Goal: Task Accomplishment & Management: Manage account settings

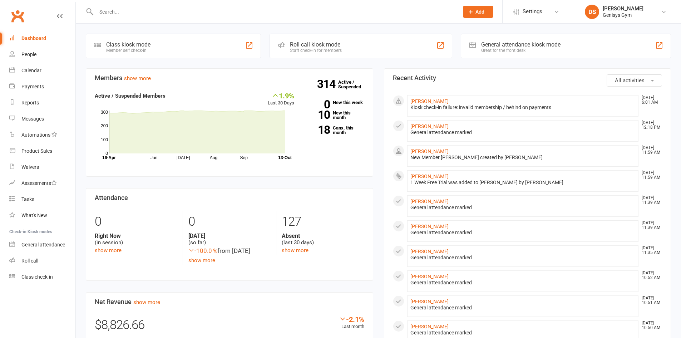
click at [137, 8] on input "text" at bounding box center [274, 12] width 360 height 10
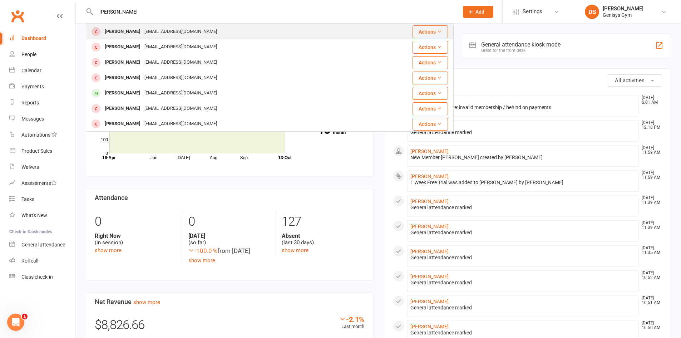
type input "[PERSON_NAME]"
click at [134, 33] on div "[PERSON_NAME]" at bounding box center [123, 31] width 40 height 10
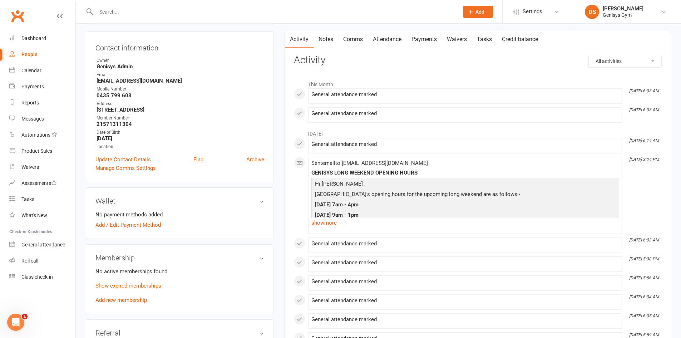
scroll to position [107, 0]
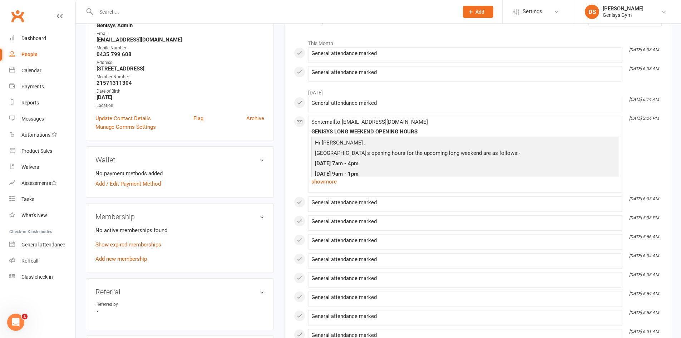
click at [122, 247] on link "Show expired memberships" at bounding box center [128, 244] width 66 height 6
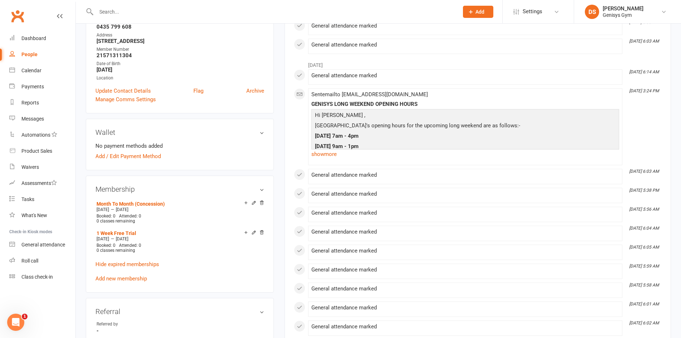
scroll to position [179, 0]
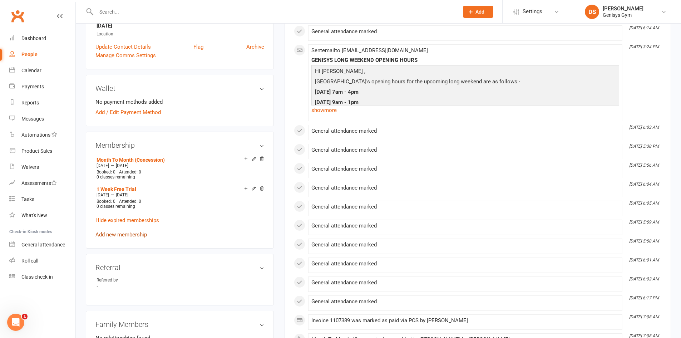
click at [122, 236] on link "Add new membership" at bounding box center [120, 234] width 51 height 6
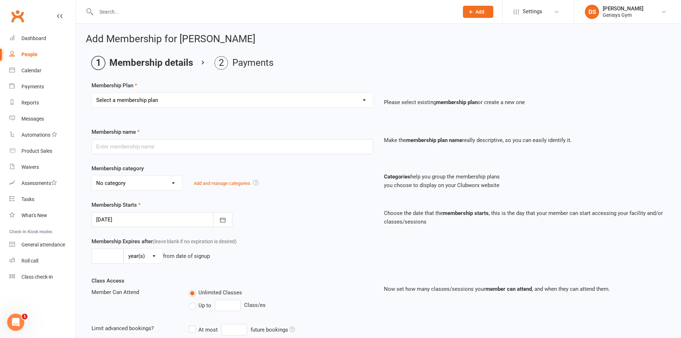
click at [150, 98] on select "Select a membership plan Create new Membership Plan 12 Month Membership Christm…" at bounding box center [232, 100] width 281 height 14
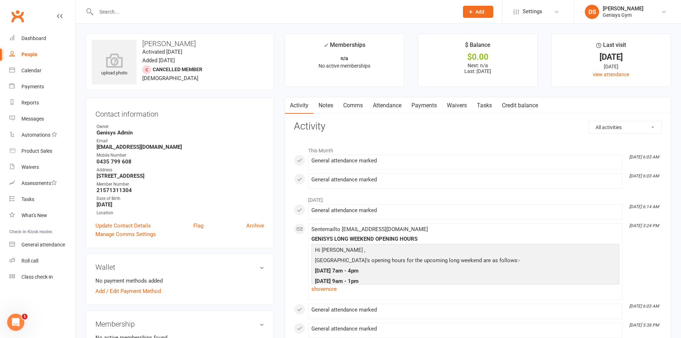
click at [436, 106] on link "Payments" at bounding box center [423, 105] width 35 height 16
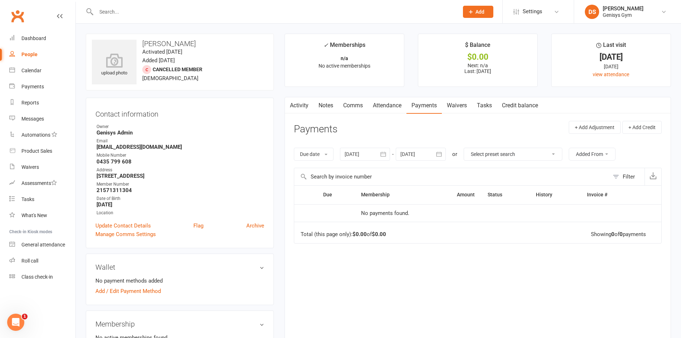
click at [378, 152] on button "button" at bounding box center [383, 154] width 13 height 13
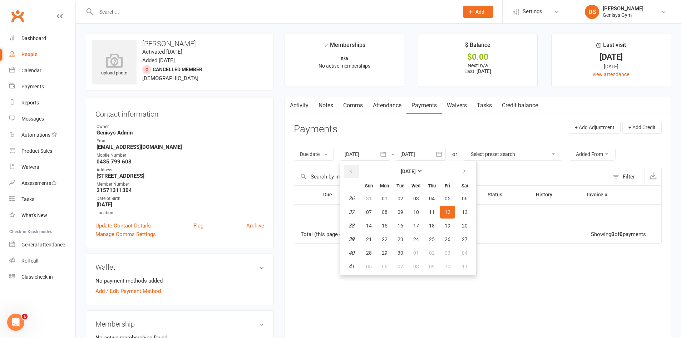
click at [357, 175] on button "button" at bounding box center [351, 171] width 15 height 13
click at [429, 200] on button "01" at bounding box center [431, 198] width 15 height 13
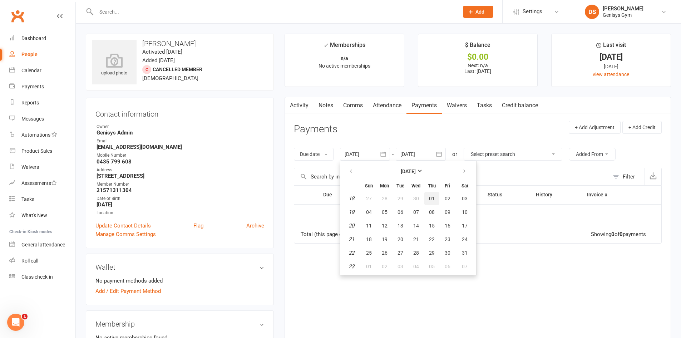
type input "01 May 2025"
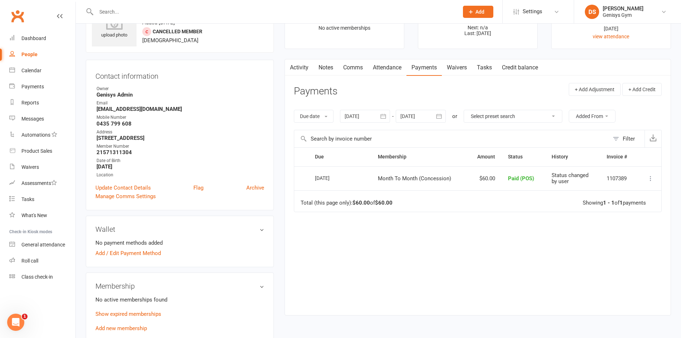
scroll to position [107, 0]
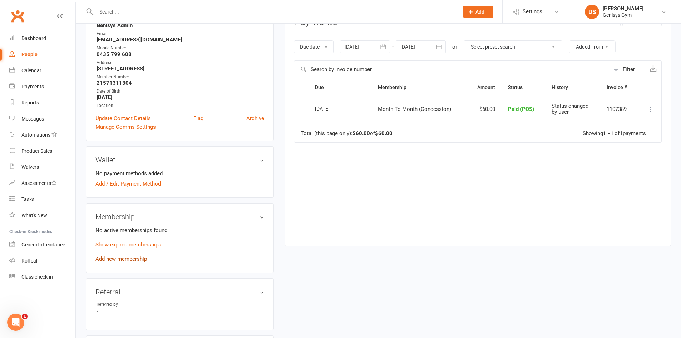
click at [120, 261] on link "Add new membership" at bounding box center [120, 259] width 51 height 6
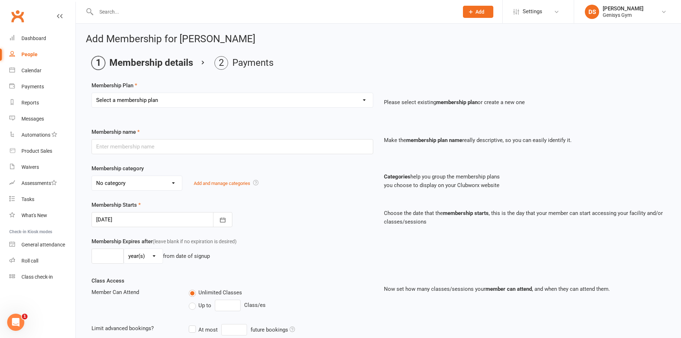
click at [120, 97] on select "Select a membership plan Create new Membership Plan 12 Month Membership Christm…" at bounding box center [232, 100] width 281 height 14
select select "16"
click at [92, 93] on select "Select a membership plan Create new Membership Plan 12 Month Membership Christm…" at bounding box center [232, 100] width 281 height 14
type input "Month To Month (Concession)"
select select "1"
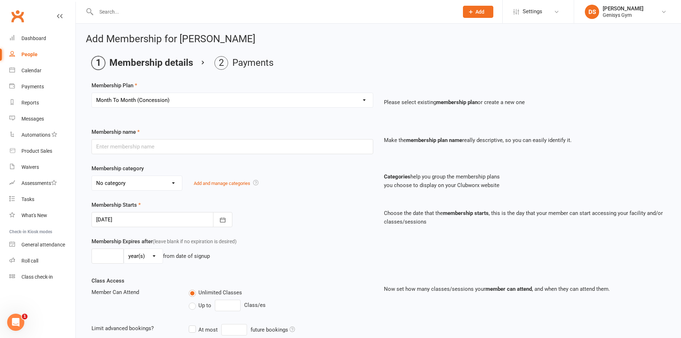
type input "0"
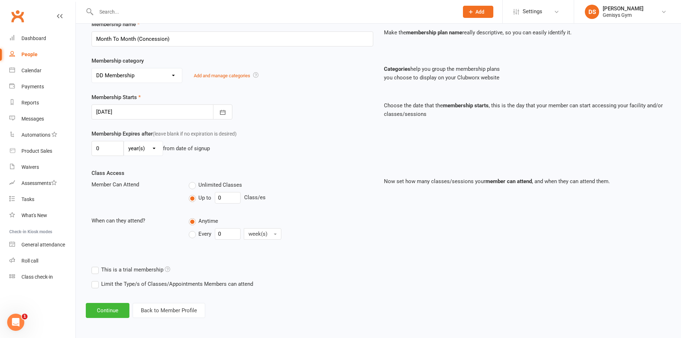
scroll to position [108, 0]
click at [116, 310] on button "Continue" at bounding box center [108, 309] width 44 height 15
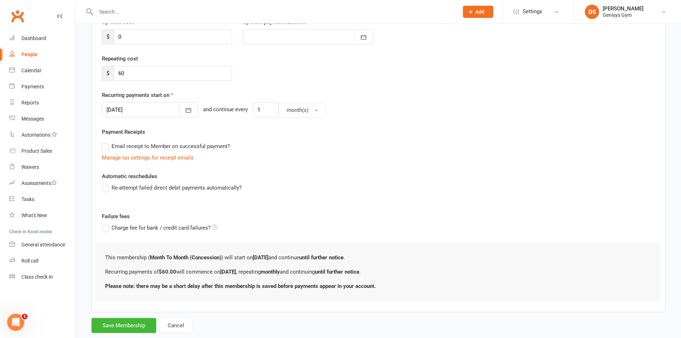
scroll to position [0, 0]
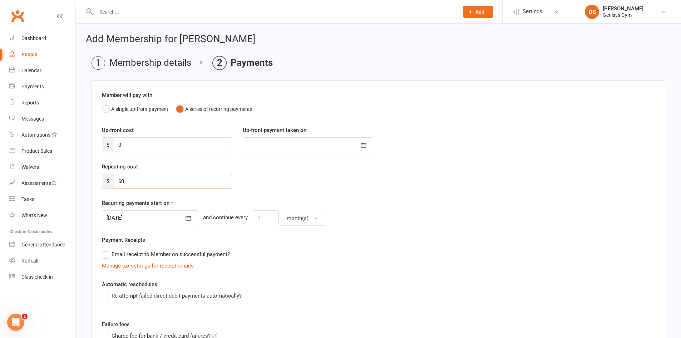
drag, startPoint x: 144, startPoint y: 182, endPoint x: 113, endPoint y: 183, distance: 31.8
click at [113, 183] on div "$ 60" at bounding box center [167, 181] width 130 height 15
type input "0"
drag, startPoint x: 138, startPoint y: 144, endPoint x: 119, endPoint y: 148, distance: 18.9
click at [119, 148] on input "0" at bounding box center [173, 144] width 118 height 15
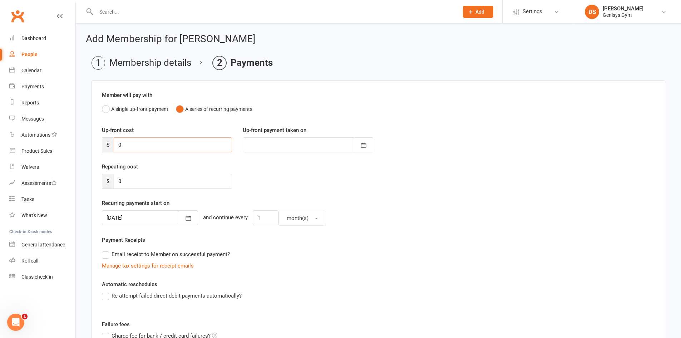
type input "6"
type input "[DATE]"
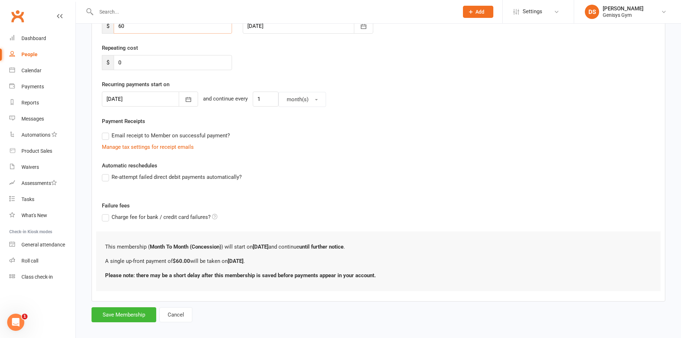
scroll to position [125, 0]
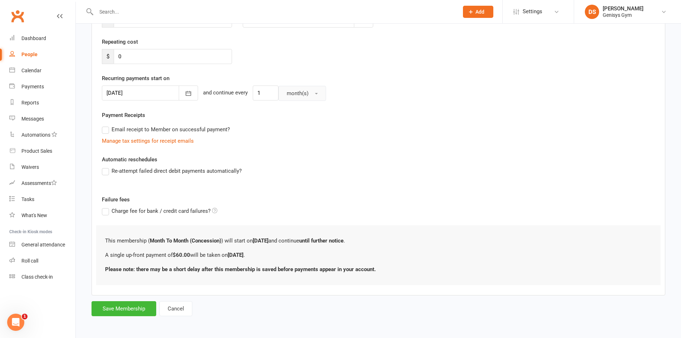
click at [295, 88] on button "month(s)" at bounding box center [302, 93] width 48 height 15
click at [123, 306] on button "Save Membership" at bounding box center [123, 308] width 65 height 15
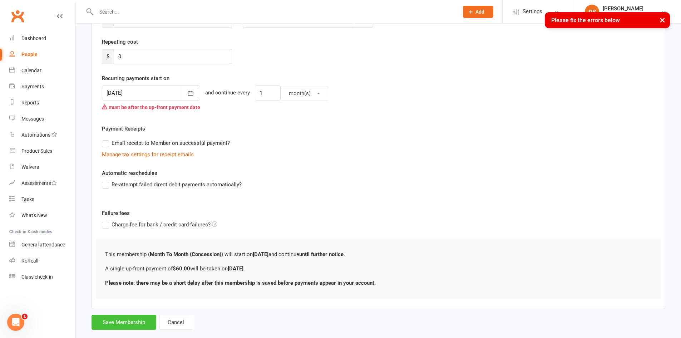
scroll to position [0, 0]
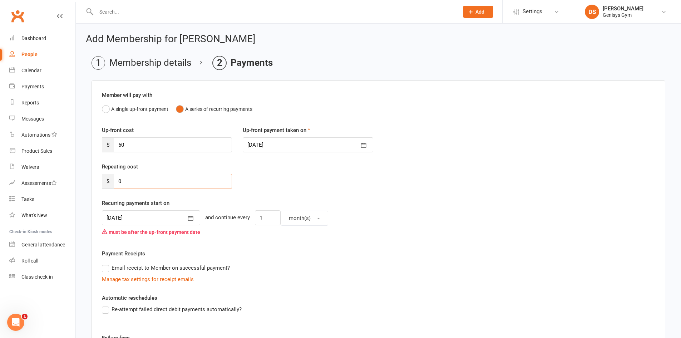
drag, startPoint x: 148, startPoint y: 181, endPoint x: 100, endPoint y: 184, distance: 48.3
click at [100, 184] on div "Repeating cost $ 0" at bounding box center [166, 175] width 141 height 26
click at [194, 218] on button "button" at bounding box center [190, 217] width 19 height 15
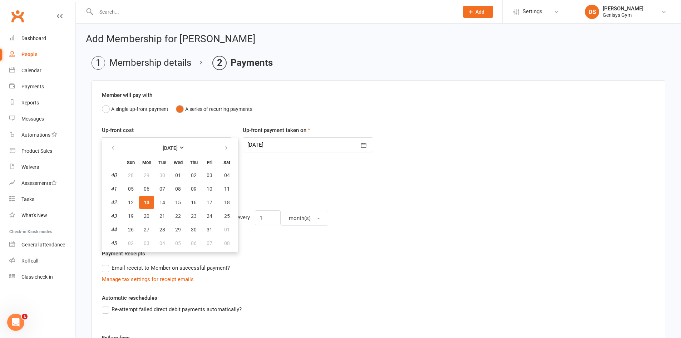
click at [283, 180] on div "Repeating cost $ 0" at bounding box center [378, 180] width 564 height 36
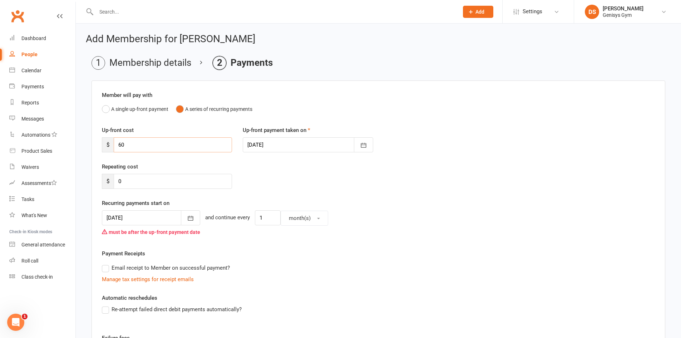
click at [143, 150] on input "60" at bounding box center [173, 144] width 118 height 15
click at [142, 147] on input "60" at bounding box center [173, 144] width 118 height 15
type input "0"
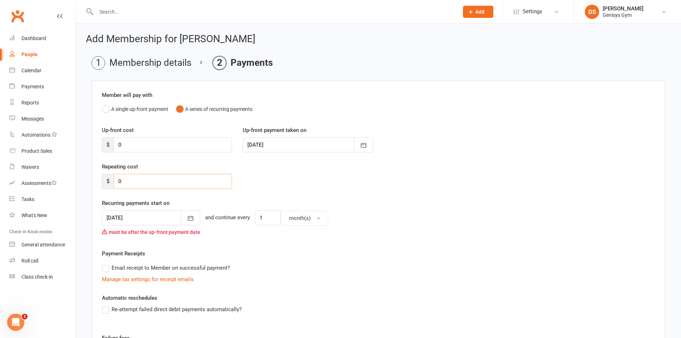
drag, startPoint x: 134, startPoint y: 186, endPoint x: 79, endPoint y: 176, distance: 55.9
click at [79, 176] on div "Add Membership for Lachlan Herring Membership details Payments Member will pay …" at bounding box center [378, 230] width 605 height 413
type input "60"
click at [120, 106] on button "A single up-front payment" at bounding box center [135, 109] width 66 height 14
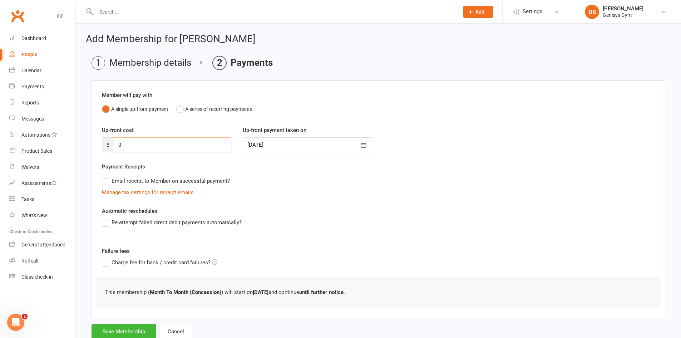
click at [145, 147] on input "0" at bounding box center [173, 144] width 118 height 15
drag, startPoint x: 145, startPoint y: 147, endPoint x: 85, endPoint y: 148, distance: 60.0
click at [85, 148] on div "Add Membership for Lachlan Herring Membership details Payments Member will pay …" at bounding box center [378, 187] width 605 height 327
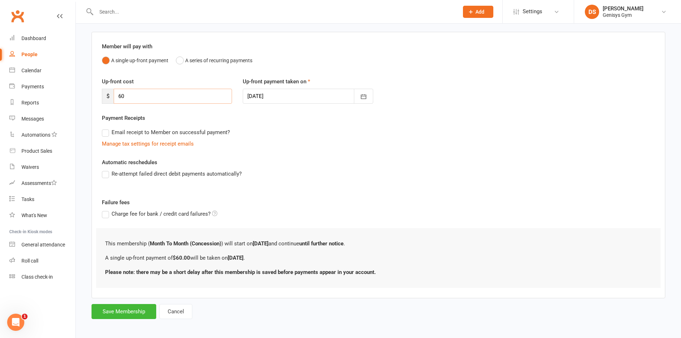
scroll to position [51, 0]
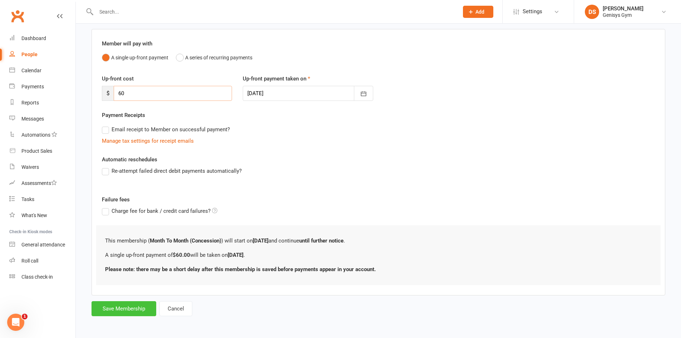
type input "60"
click at [127, 309] on button "Save Membership" at bounding box center [123, 308] width 65 height 15
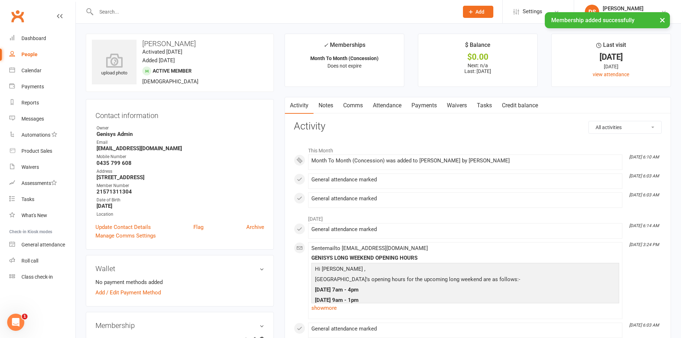
click at [423, 103] on link "Payments" at bounding box center [423, 105] width 35 height 16
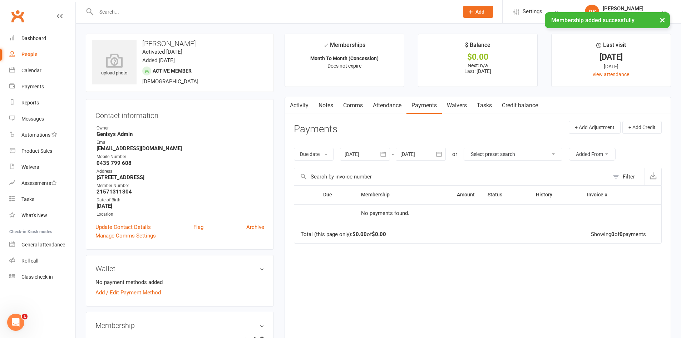
drag, startPoint x: 424, startPoint y: 143, endPoint x: 419, endPoint y: 148, distance: 6.9
click at [424, 144] on div "Due date Due date Date paid Date failed Date settled 12 Sep 2025 September 2025…" at bounding box center [478, 153] width 368 height 27
click at [418, 149] on div at bounding box center [421, 154] width 50 height 13
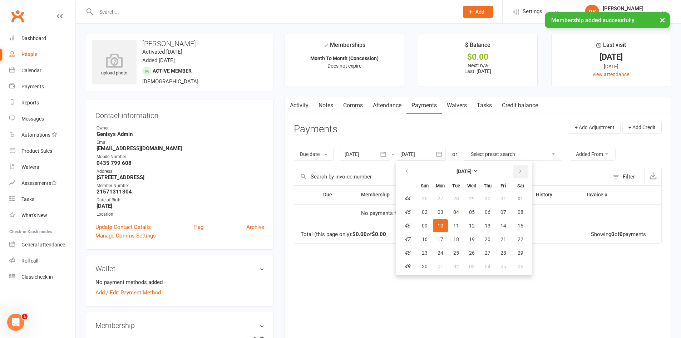
click at [516, 172] on button "button" at bounding box center [520, 171] width 15 height 13
click at [517, 172] on button "button" at bounding box center [520, 171] width 15 height 13
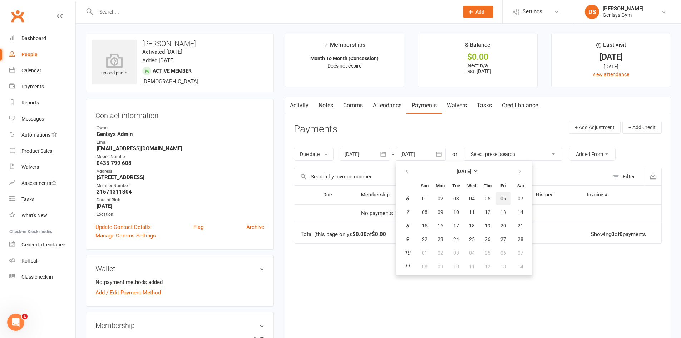
click at [501, 195] on span "06" at bounding box center [503, 198] width 6 height 6
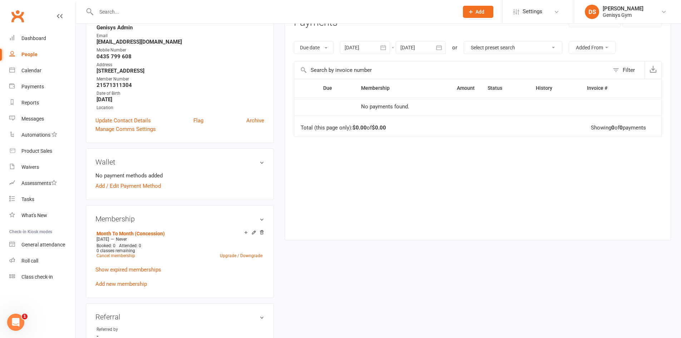
scroll to position [107, 0]
click at [414, 46] on div at bounding box center [421, 46] width 50 height 13
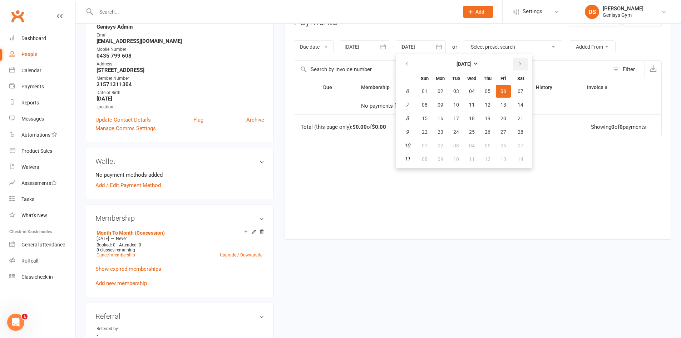
click at [520, 63] on icon "button" at bounding box center [519, 64] width 5 height 6
click at [505, 106] on span "08" at bounding box center [503, 105] width 6 height 6
type input "08 May 2026"
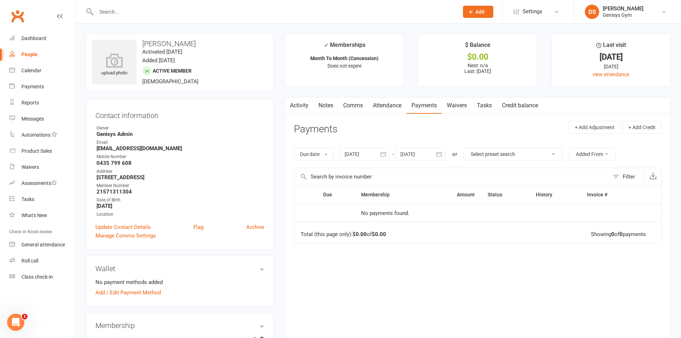
click at [424, 153] on div at bounding box center [421, 154] width 50 height 13
click at [415, 153] on div at bounding box center [421, 154] width 50 height 13
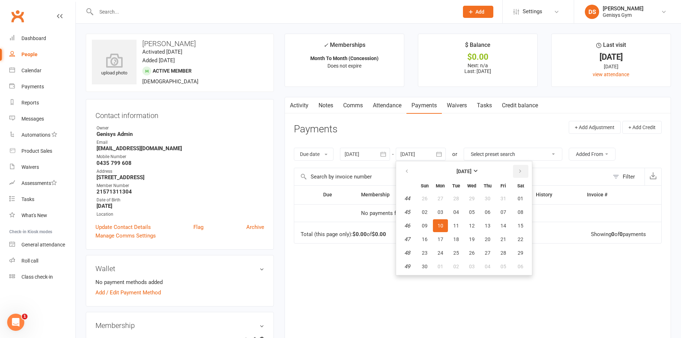
click at [518, 171] on button "button" at bounding box center [520, 171] width 15 height 13
click at [516, 171] on button "button" at bounding box center [520, 171] width 15 height 13
click at [485, 196] on button "01" at bounding box center [487, 198] width 15 height 13
type input "01 Jan 2026"
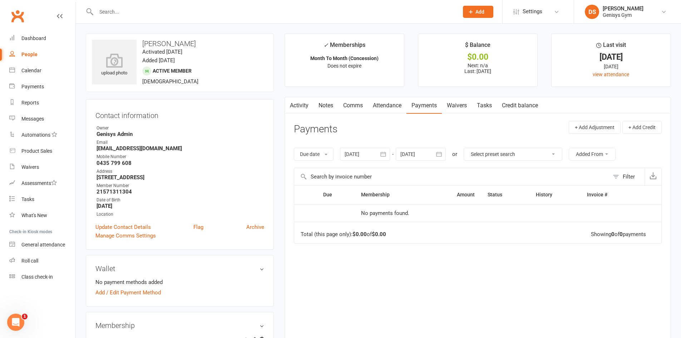
click at [359, 155] on div at bounding box center [365, 154] width 50 height 13
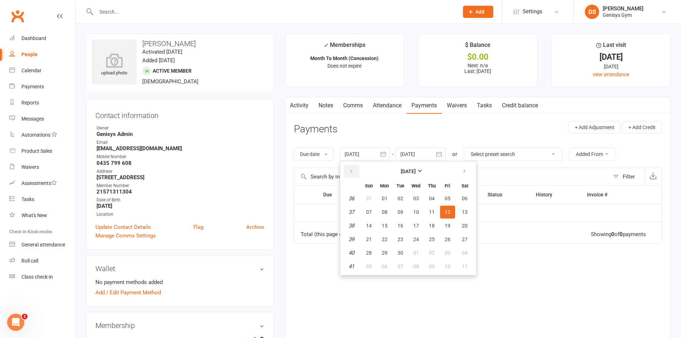
click at [356, 175] on button "button" at bounding box center [351, 171] width 15 height 13
click at [400, 215] on button "08" at bounding box center [400, 211] width 15 height 13
type input "08 Jul 2025"
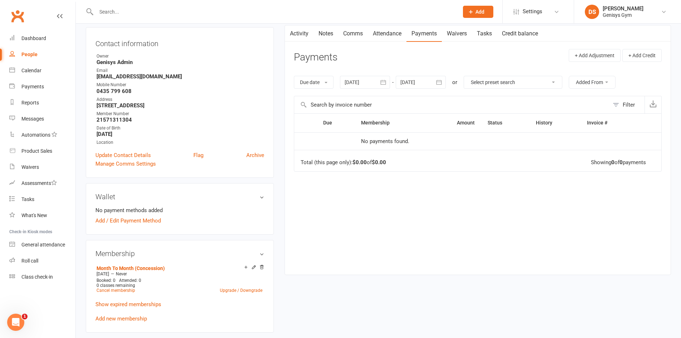
scroll to position [143, 0]
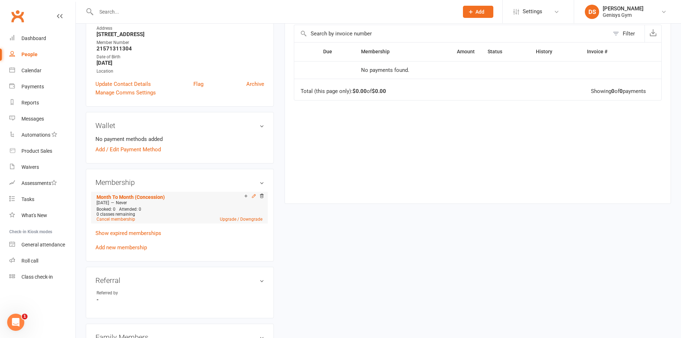
click at [253, 197] on icon at bounding box center [253, 195] width 5 height 5
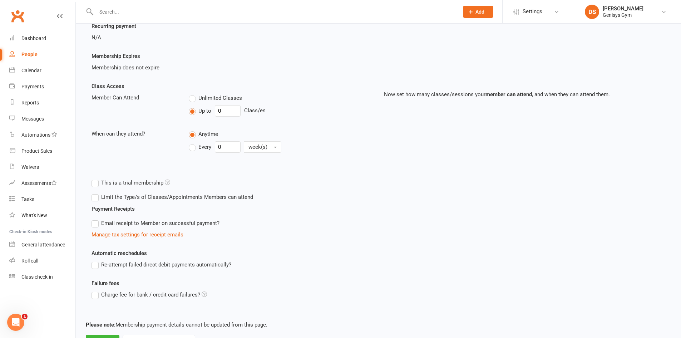
scroll to position [139, 0]
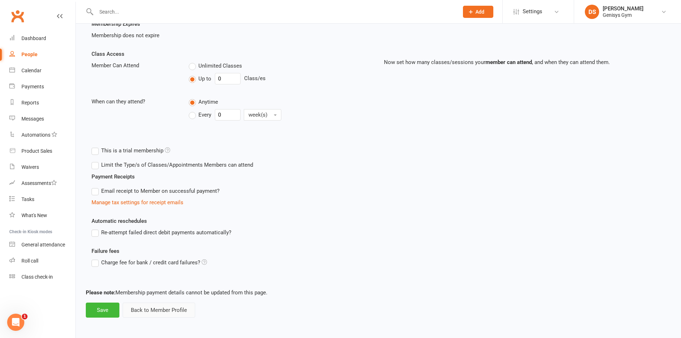
click at [160, 312] on button "Back to Member Profile" at bounding box center [159, 309] width 73 height 15
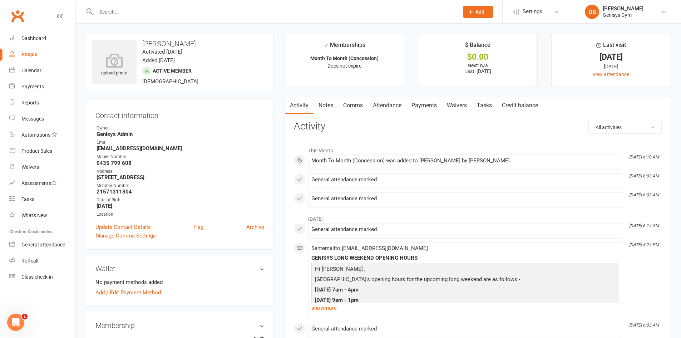
click at [432, 102] on link "Payments" at bounding box center [423, 105] width 35 height 16
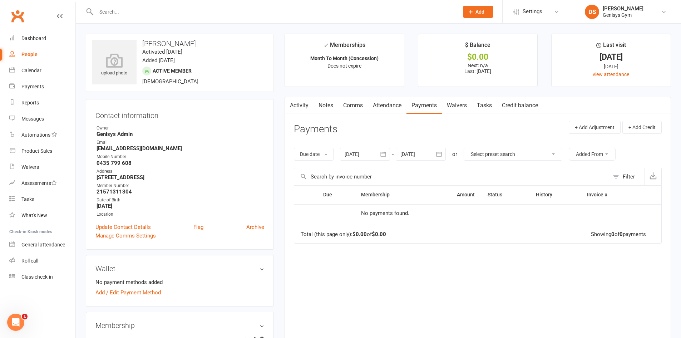
click at [420, 154] on div at bounding box center [421, 154] width 50 height 13
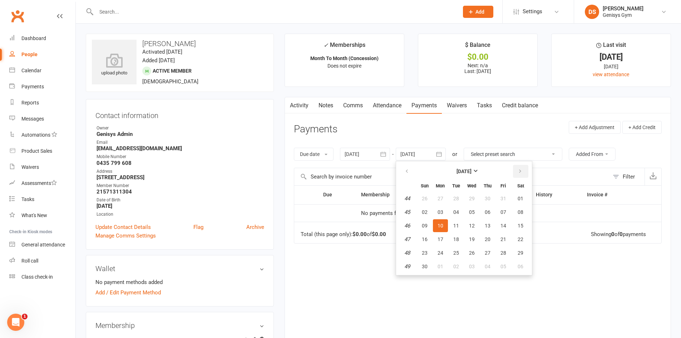
click at [526, 170] on button "button" at bounding box center [520, 171] width 15 height 13
click at [498, 207] on button "09" at bounding box center [503, 211] width 15 height 13
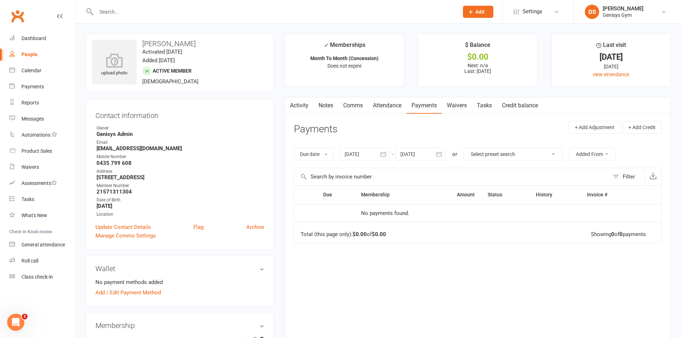
click at [402, 155] on div at bounding box center [421, 154] width 50 height 13
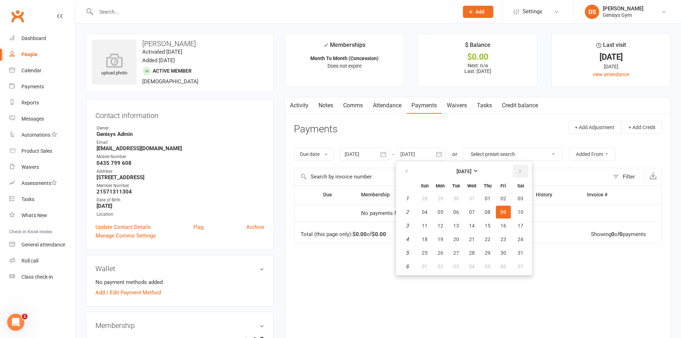
click at [514, 169] on button "button" at bounding box center [520, 171] width 15 height 13
click at [515, 169] on button "button" at bounding box center [520, 171] width 15 height 13
click at [486, 214] on span "09" at bounding box center [488, 212] width 6 height 6
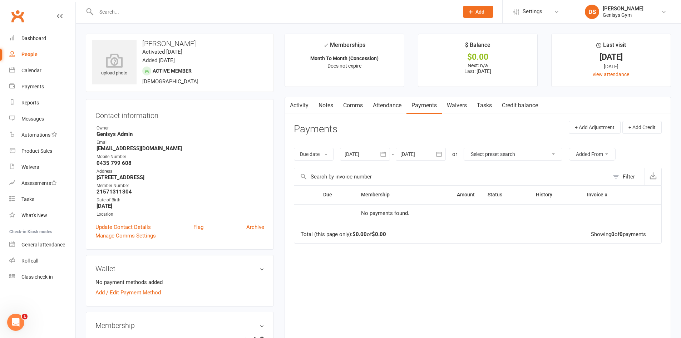
click at [428, 154] on div at bounding box center [421, 154] width 50 height 13
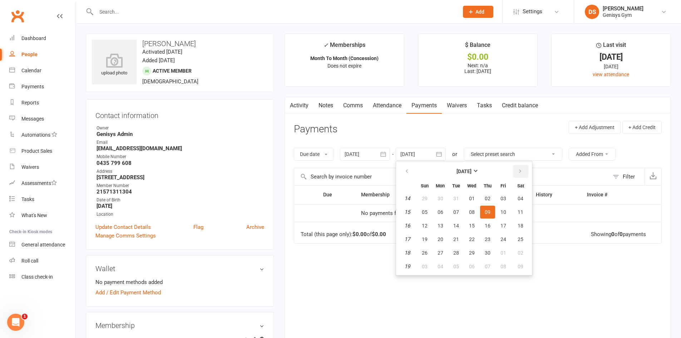
click at [520, 173] on icon "button" at bounding box center [519, 171] width 5 height 6
click at [470, 218] on button "08" at bounding box center [471, 211] width 15 height 13
type input "08 Jul 2026"
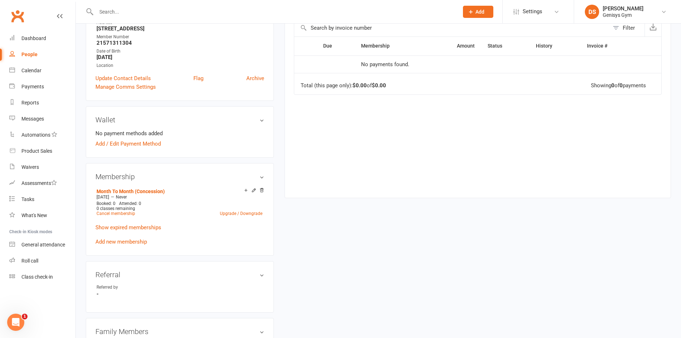
scroll to position [214, 0]
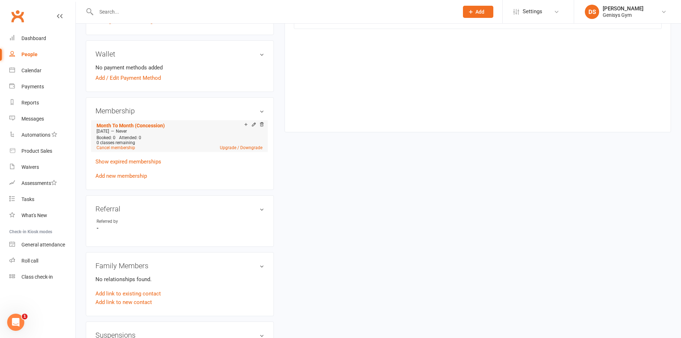
click at [135, 135] on div "Booked: 0 Attended: 0 0 classes remaining Cancel membership Upgrade / Downgrade" at bounding box center [179, 142] width 169 height 15
click at [144, 161] on link "Show expired memberships" at bounding box center [128, 161] width 66 height 6
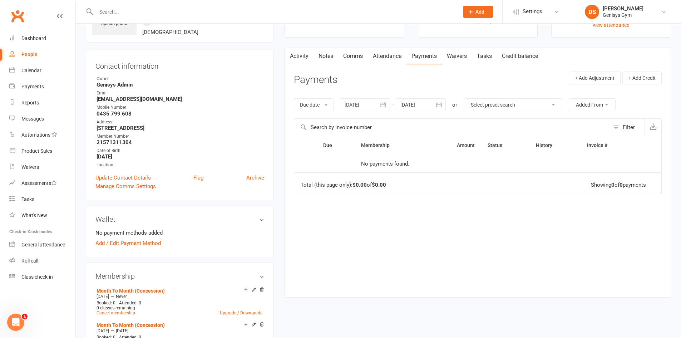
scroll to position [36, 0]
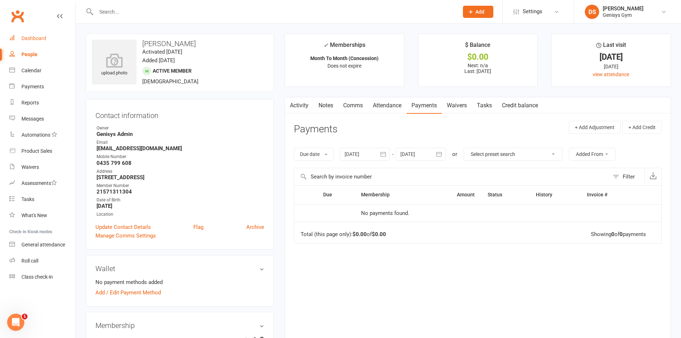
click at [52, 40] on link "Dashboard" at bounding box center [42, 38] width 66 height 16
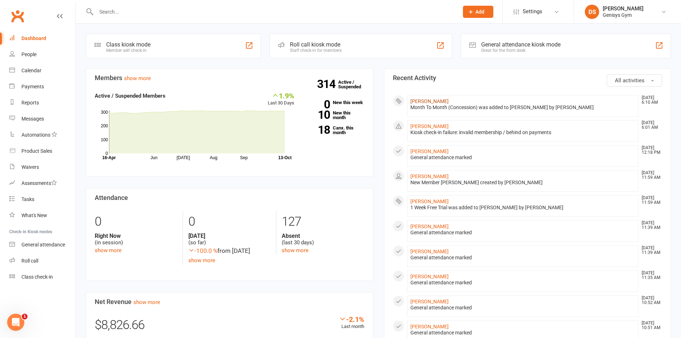
click at [436, 101] on link "[PERSON_NAME]" at bounding box center [429, 101] width 38 height 6
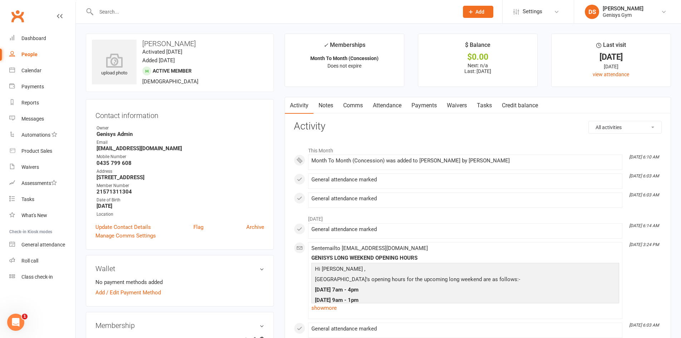
click at [424, 109] on link "Payments" at bounding box center [423, 105] width 35 height 16
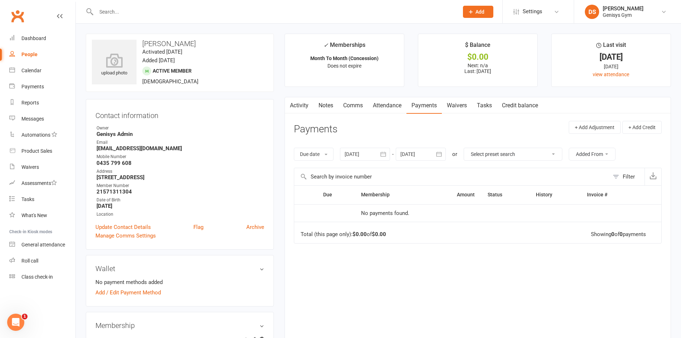
click at [421, 155] on div at bounding box center [421, 154] width 50 height 13
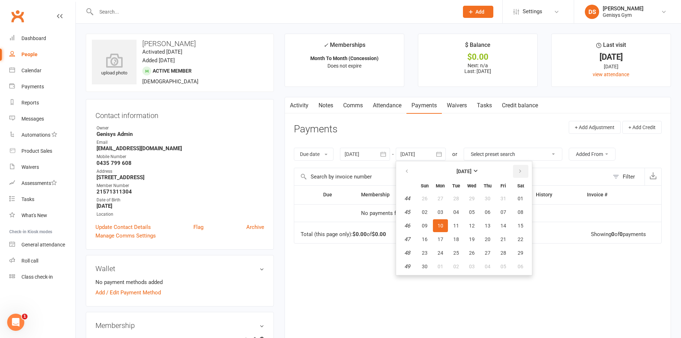
click at [517, 171] on button "button" at bounding box center [520, 171] width 15 height 13
click at [484, 195] on button "05" at bounding box center [487, 198] width 15 height 13
type input "05 Feb 2026"
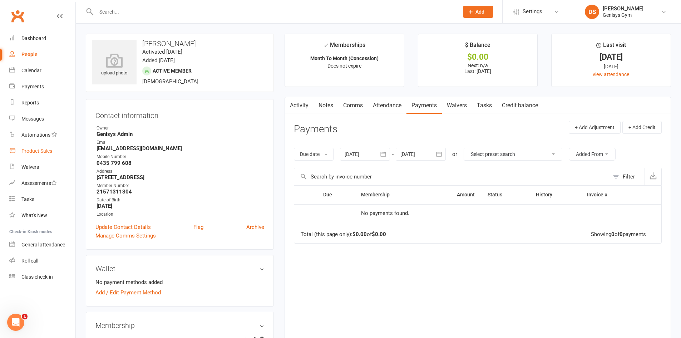
click at [32, 155] on link "Product Sales" at bounding box center [42, 151] width 66 height 16
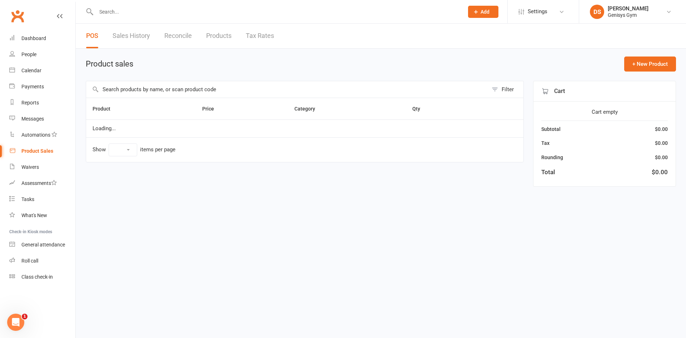
select select "10"
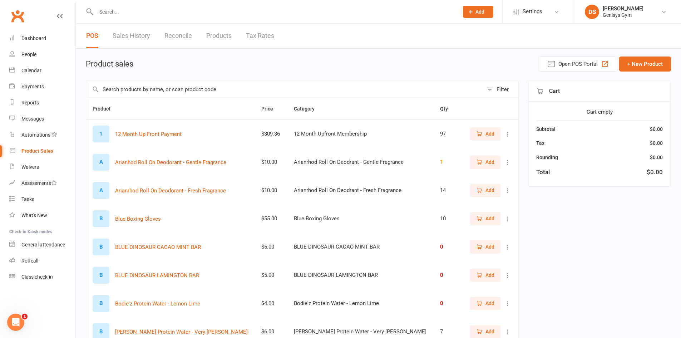
click at [143, 38] on link "Sales History" at bounding box center [132, 36] width 38 height 25
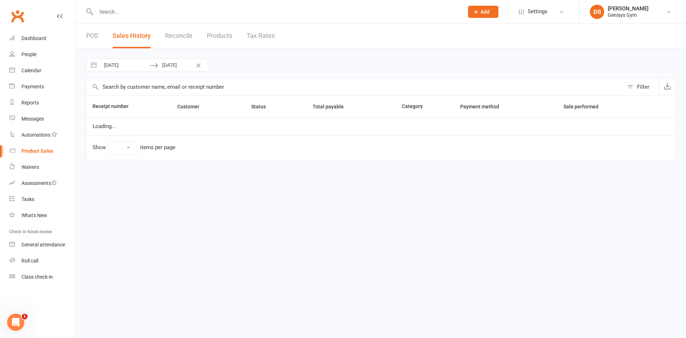
select select "25"
select select "8"
select select "2025"
select select "9"
select select "2025"
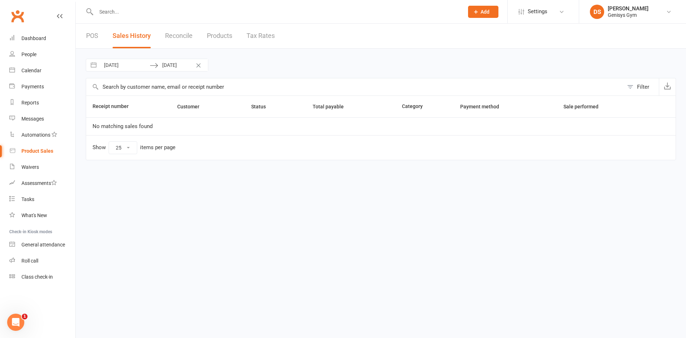
select select "10"
select select "2025"
select select "11"
select select "2025"
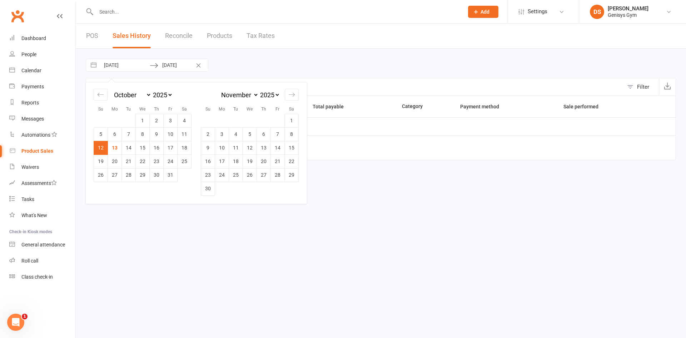
click at [130, 64] on input "12 Oct 2025" at bounding box center [125, 65] width 50 height 12
click at [120, 149] on td "13" at bounding box center [115, 148] width 14 height 14
type input "[DATE]"
click at [115, 149] on td "13" at bounding box center [115, 148] width 14 height 14
type input "[DATE]"
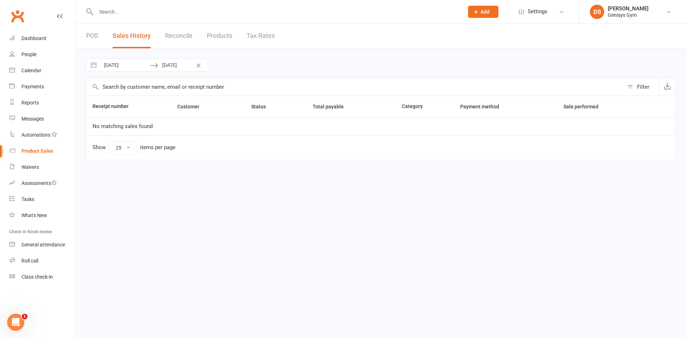
click at [29, 28] on div "Clubworx" at bounding box center [37, 20] width 75 height 26
click at [32, 43] on link "Dashboard" at bounding box center [42, 38] width 66 height 16
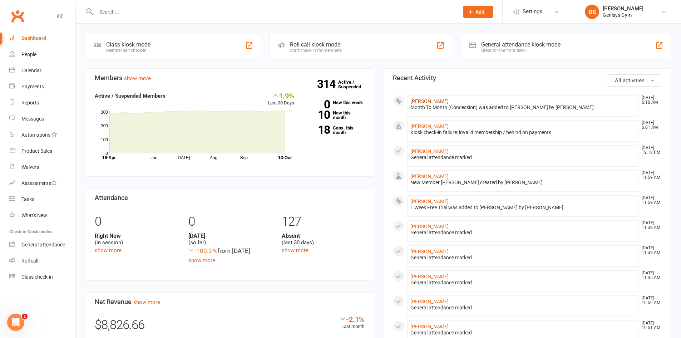
click at [426, 98] on link "[PERSON_NAME]" at bounding box center [429, 101] width 38 height 6
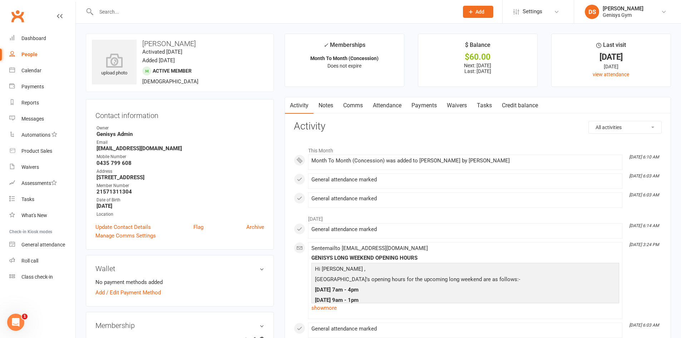
click at [429, 103] on link "Payments" at bounding box center [423, 105] width 35 height 16
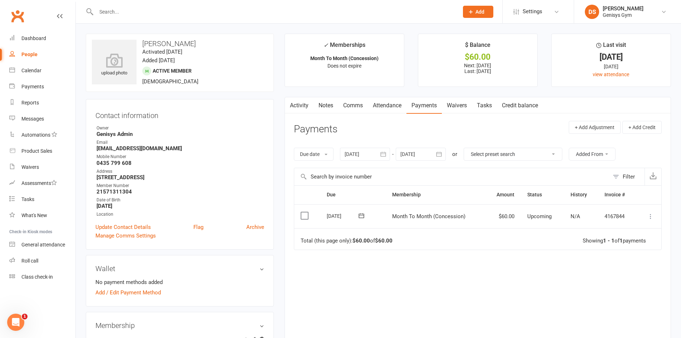
click at [650, 217] on icon at bounding box center [650, 216] width 7 height 7
click at [623, 242] on link "Mark as Paid (POS)" at bounding box center [619, 244] width 71 height 14
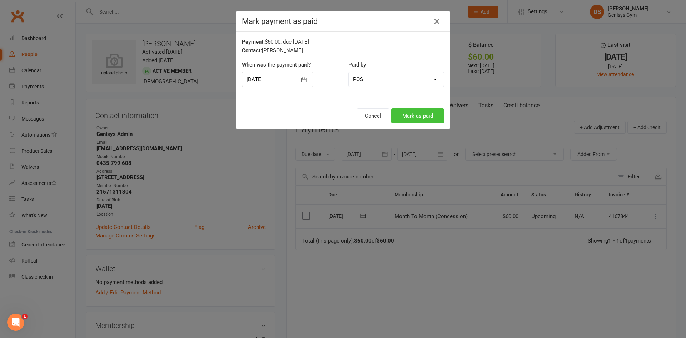
click at [408, 114] on button "Mark as paid" at bounding box center [417, 115] width 53 height 15
